Goal: Transaction & Acquisition: Purchase product/service

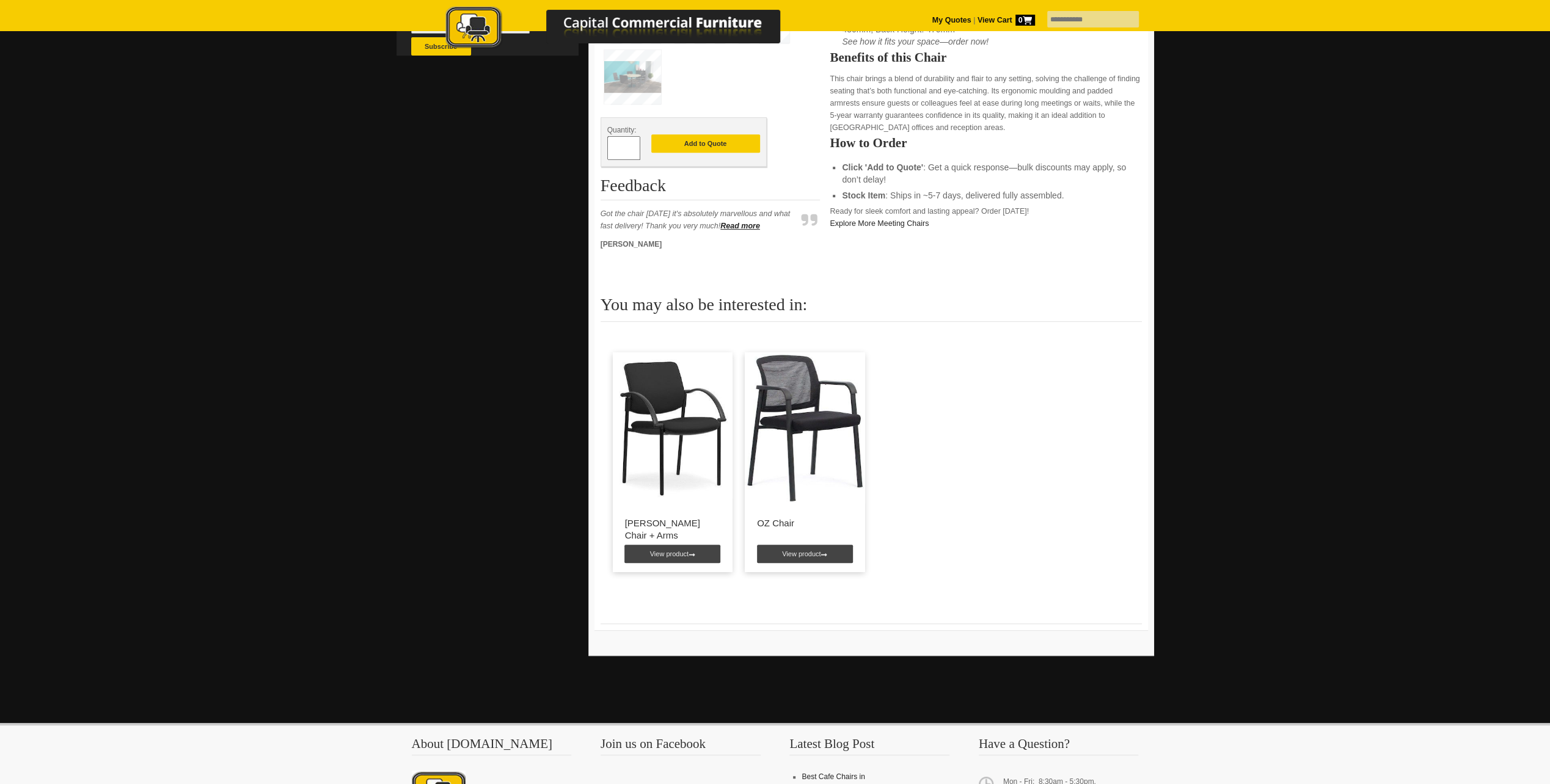
scroll to position [489, 0]
click at [697, 408] on img at bounding box center [673, 428] width 120 height 153
click at [680, 553] on link "View product" at bounding box center [672, 553] width 96 height 19
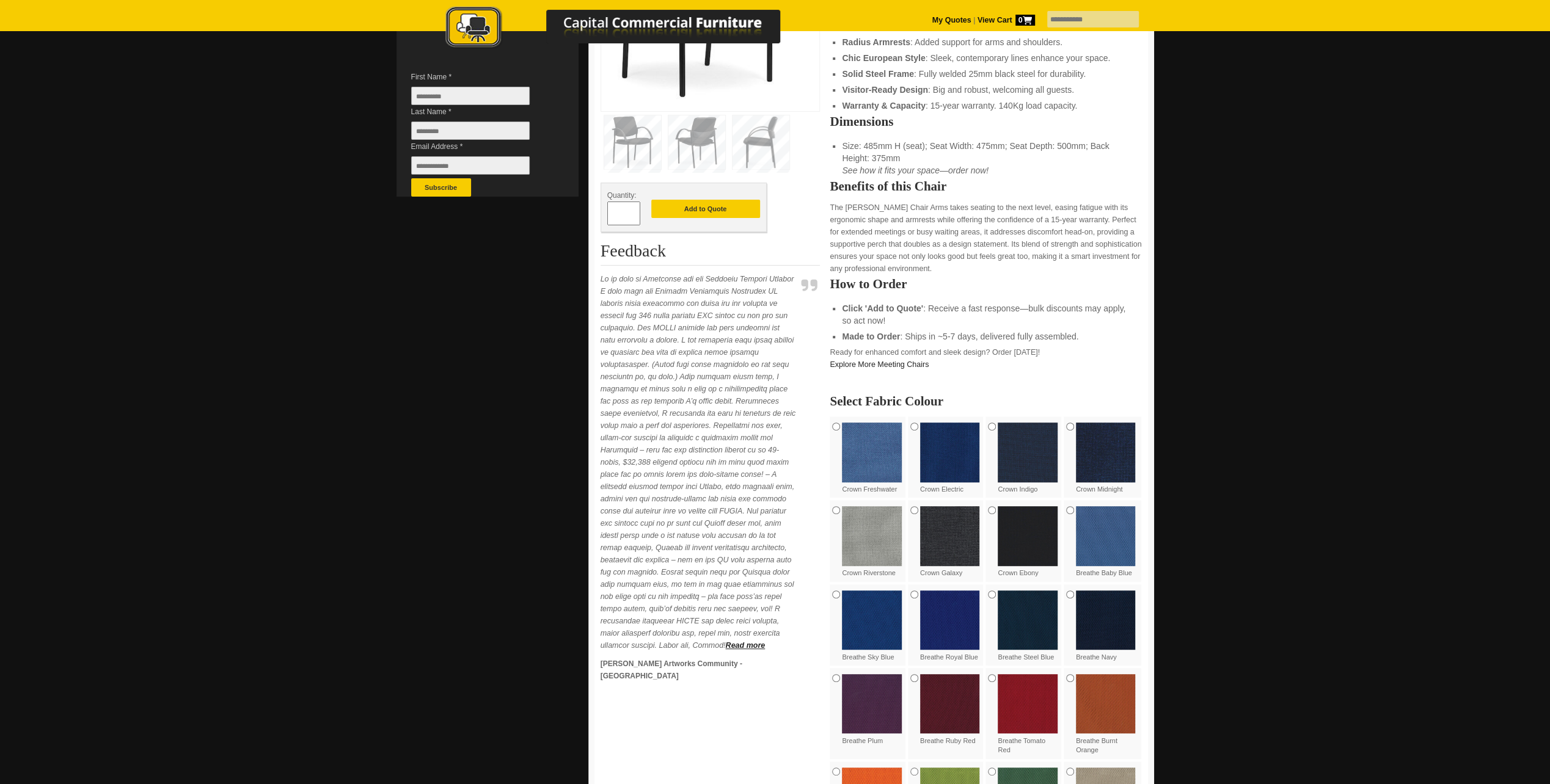
scroll to position [367, 0]
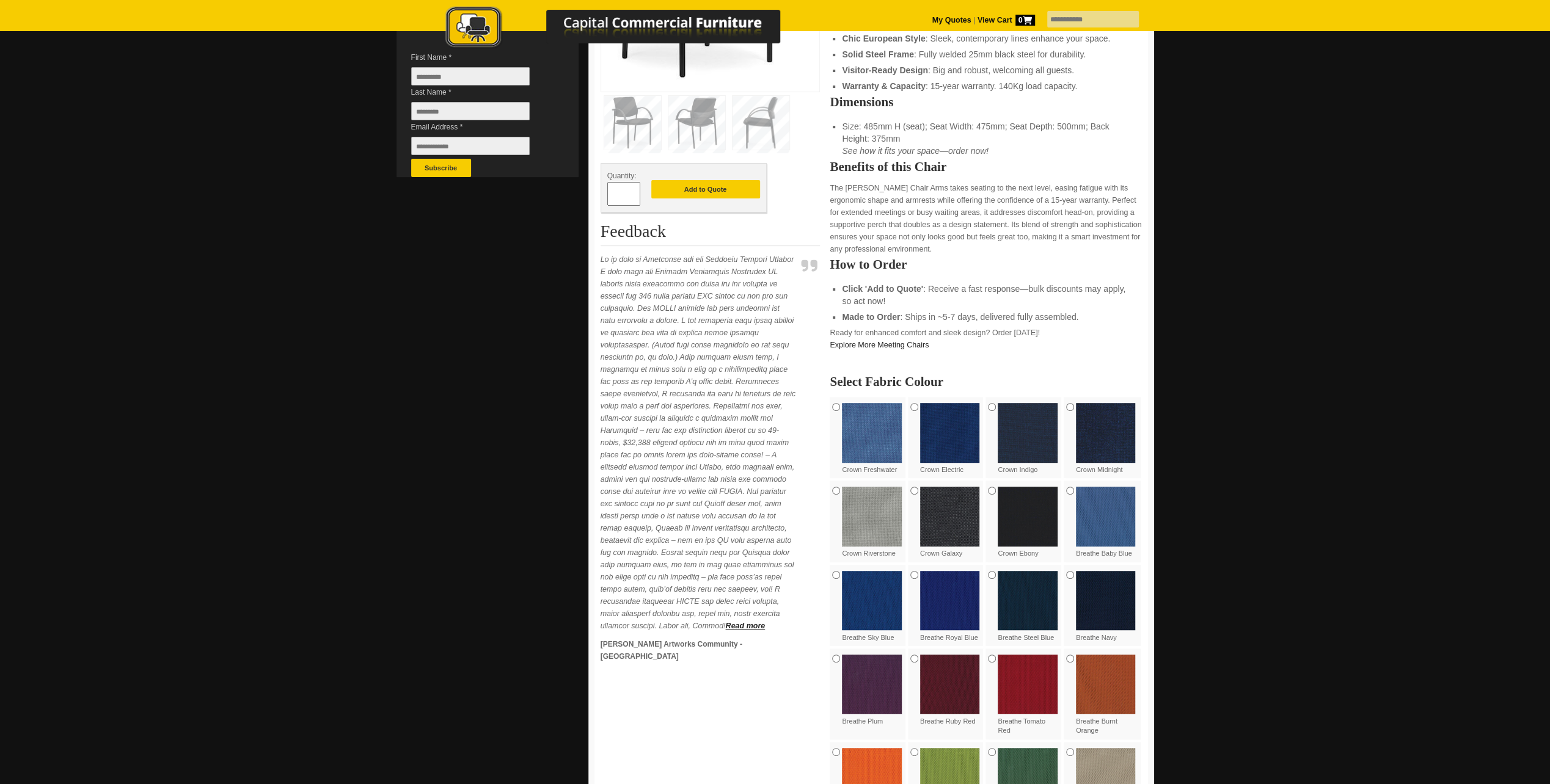
click at [945, 417] on img at bounding box center [950, 433] width 60 height 60
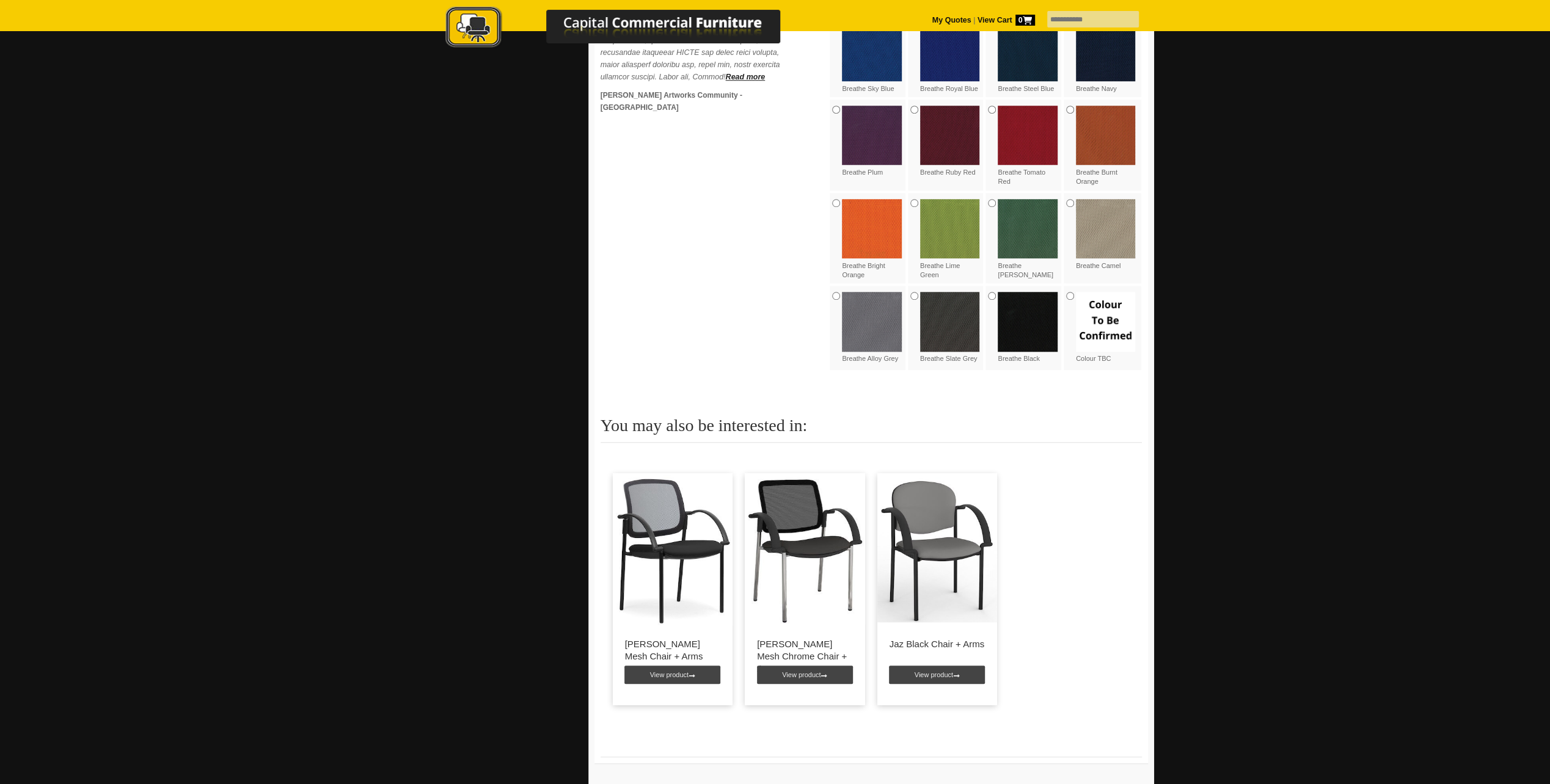
scroll to position [916, 0]
click at [641, 515] on img at bounding box center [673, 549] width 120 height 153
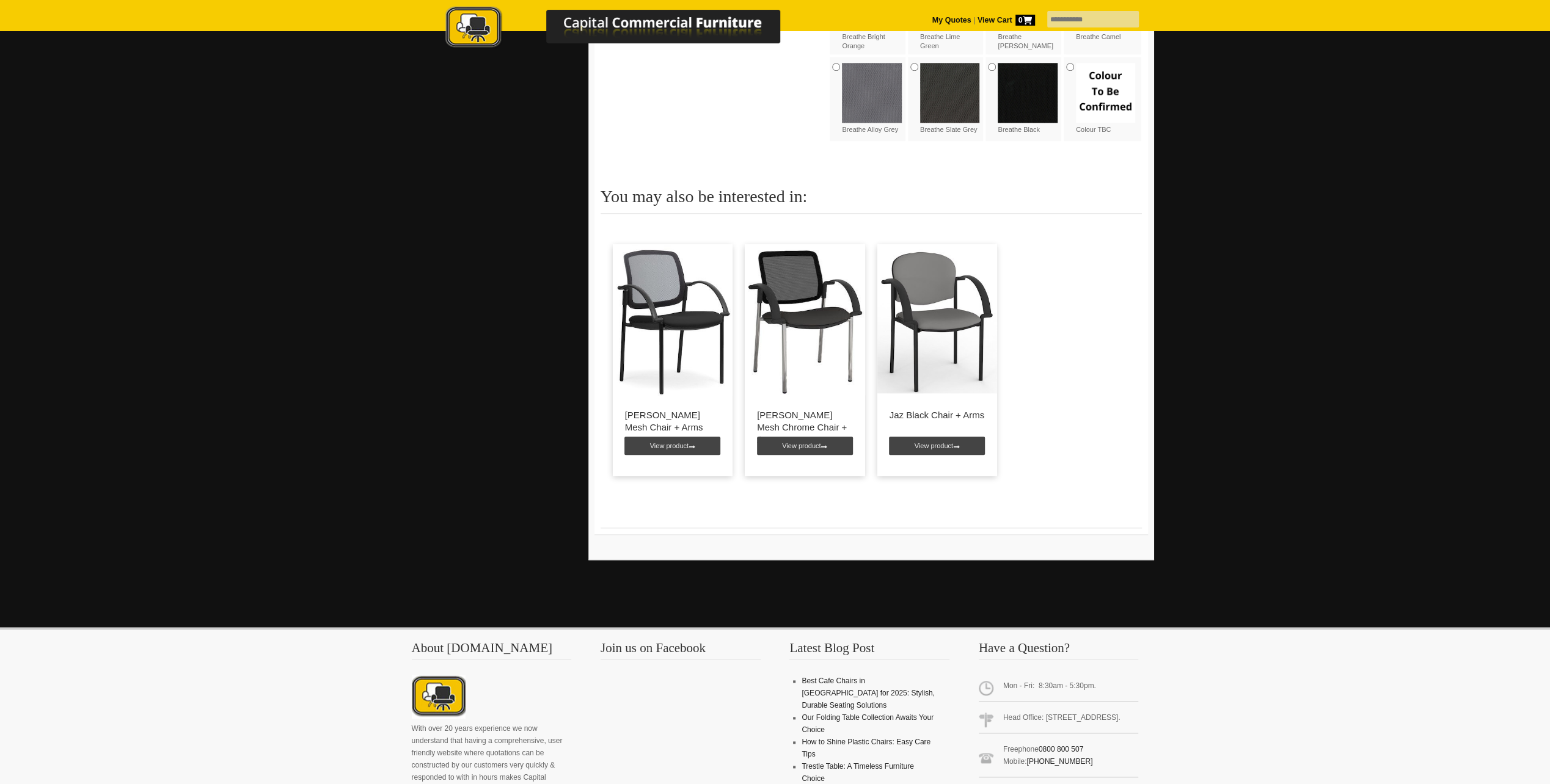
scroll to position [1160, 0]
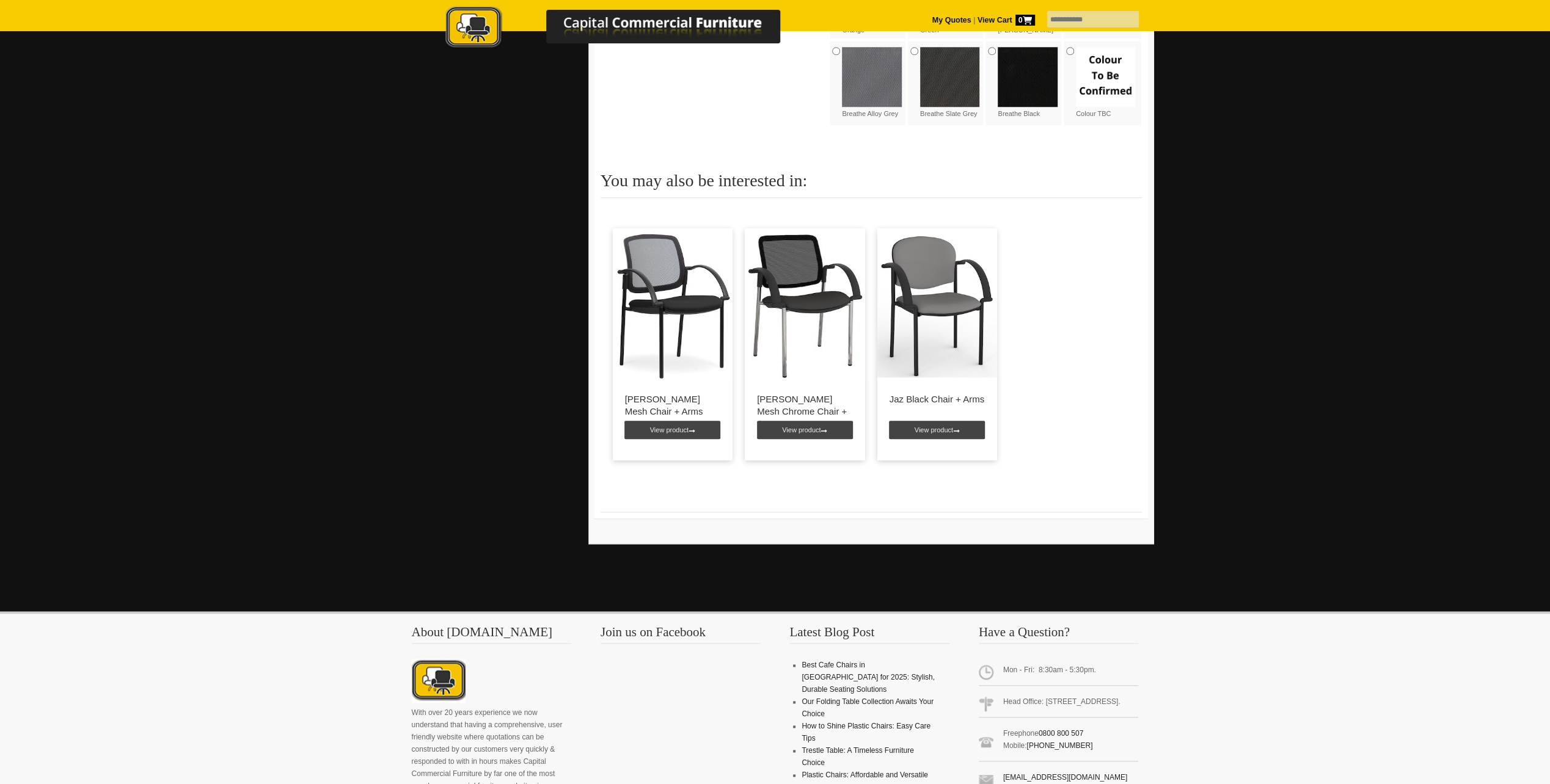
click at [675, 249] on img at bounding box center [673, 304] width 120 height 153
click at [676, 431] on link "View product" at bounding box center [672, 430] width 96 height 19
